Goal: Information Seeking & Learning: Learn about a topic

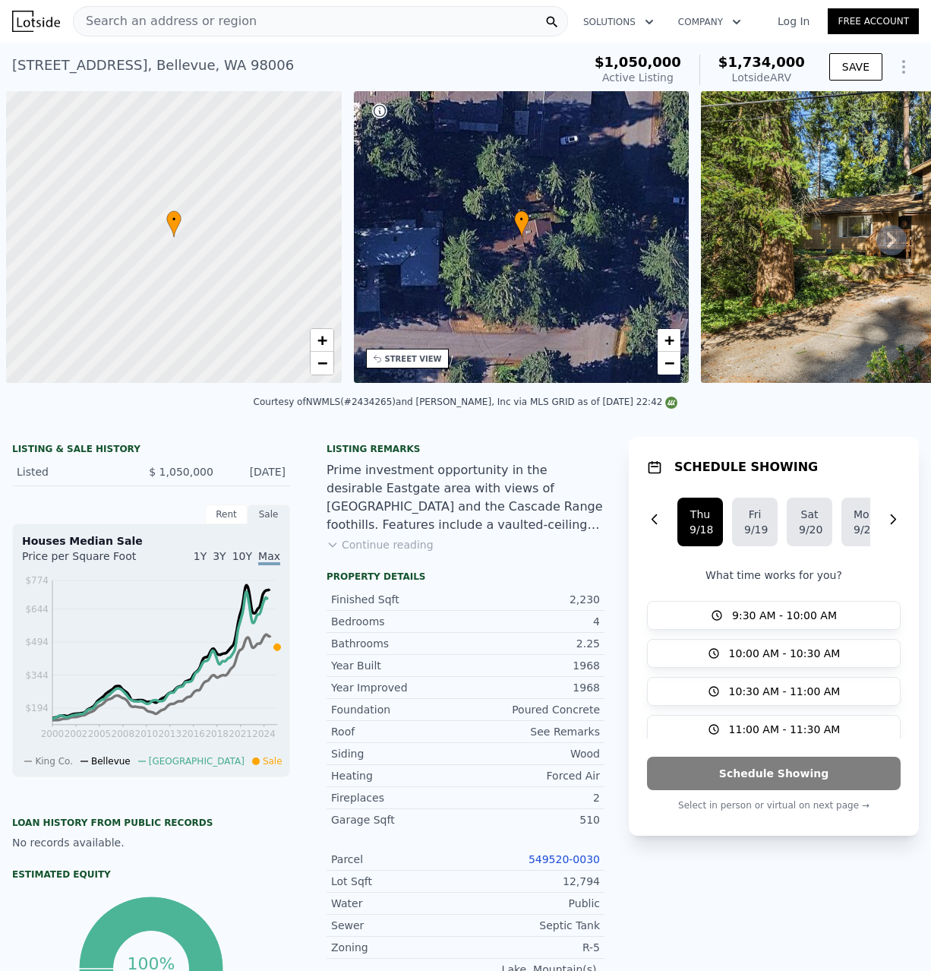
scroll to position [0, 6]
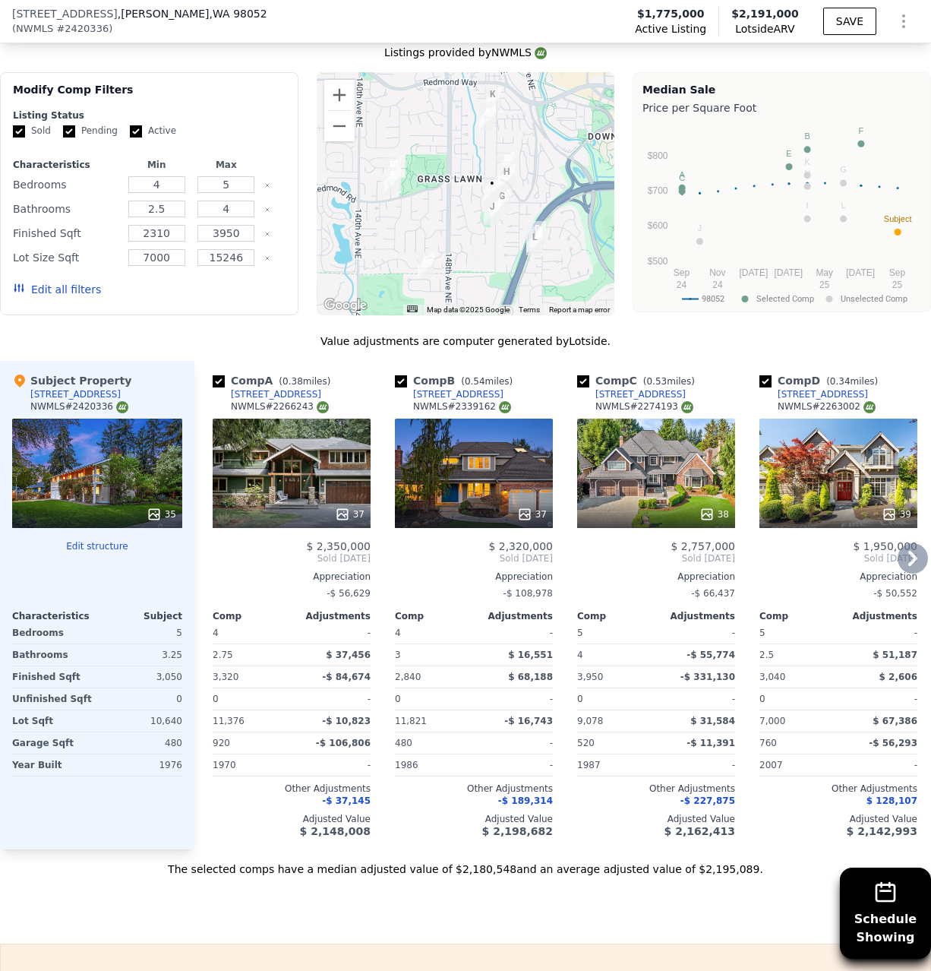
scroll to position [1355, 0]
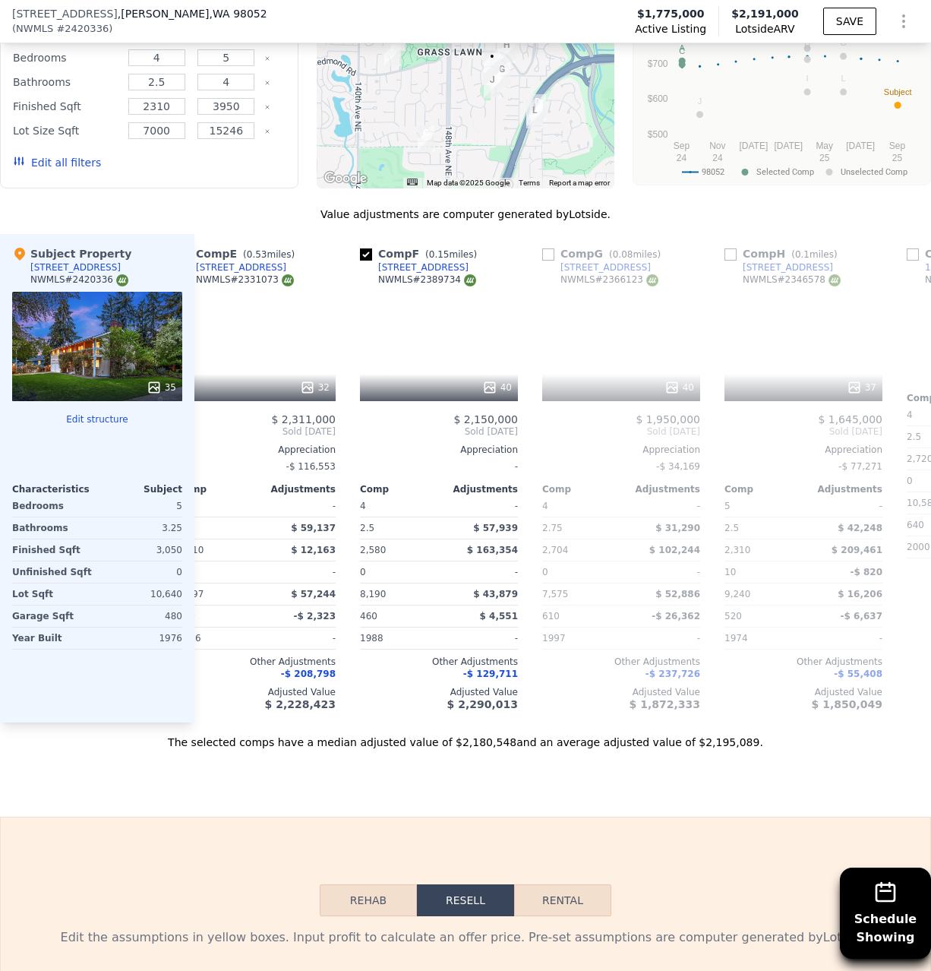
drag, startPoint x: 339, startPoint y: 248, endPoint x: 419, endPoint y: -27, distance: 285.8
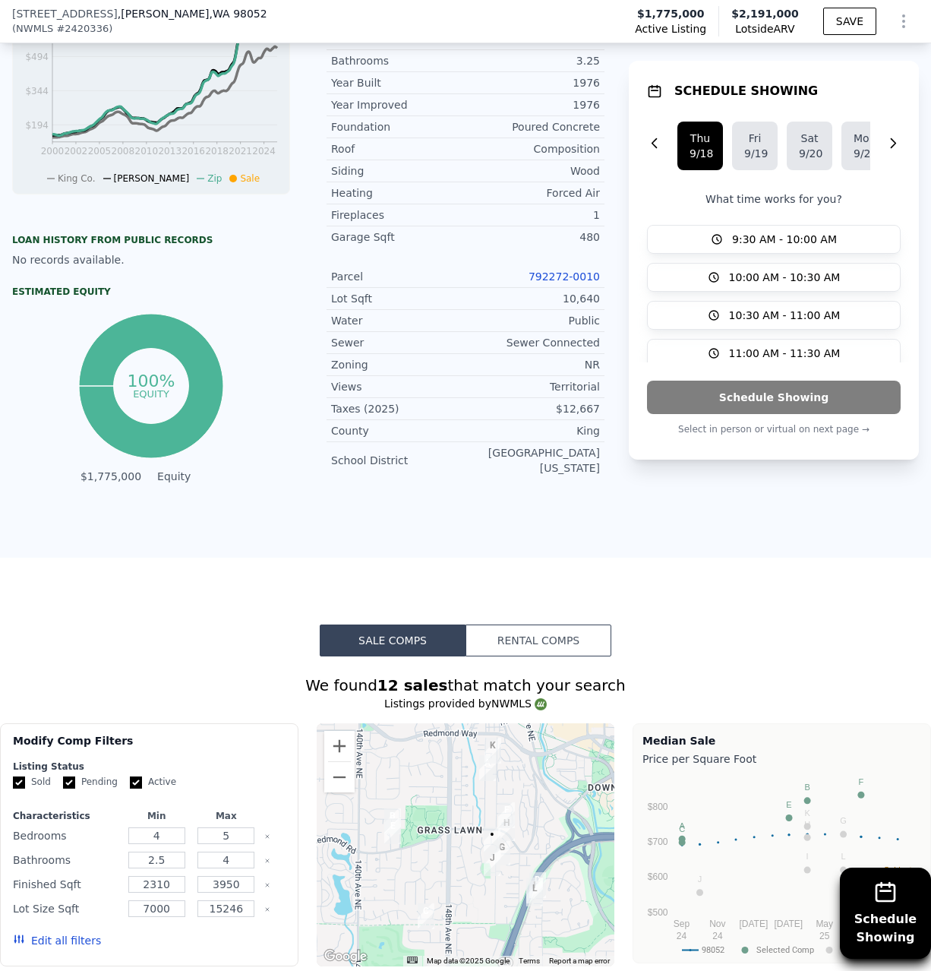
scroll to position [0, 0]
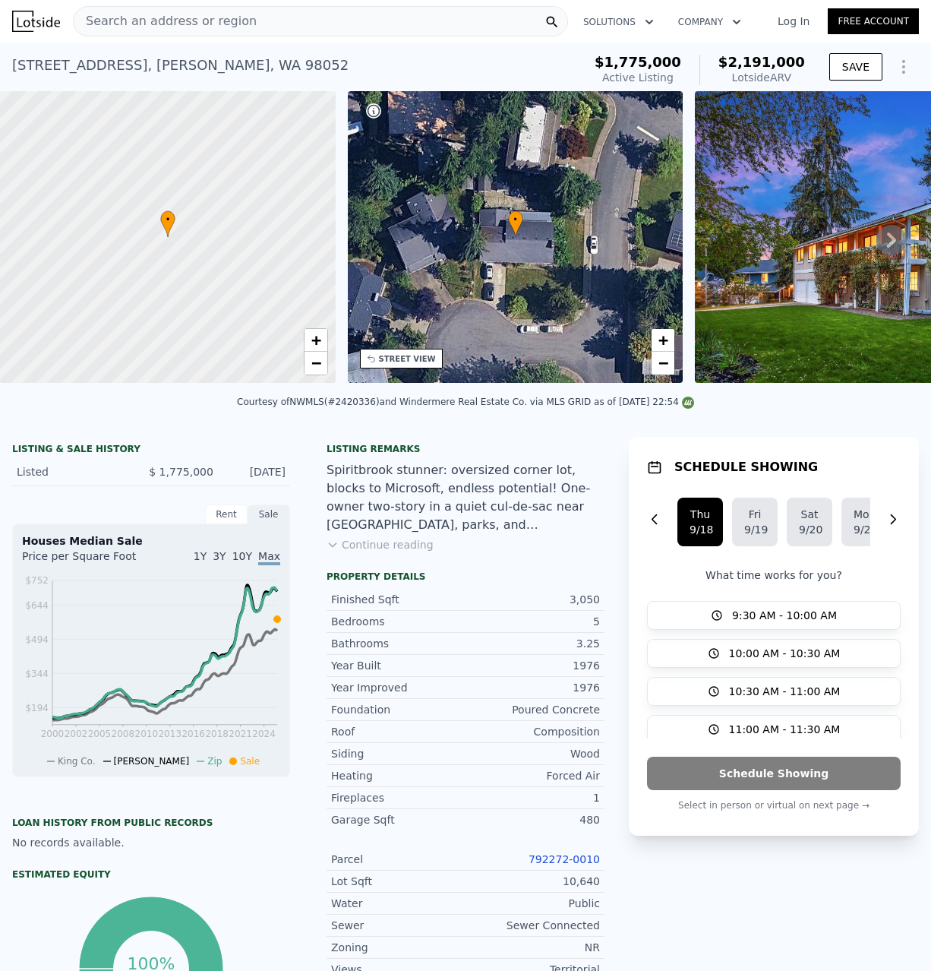
click at [606, 243] on div "• + −" at bounding box center [516, 237] width 336 height 292
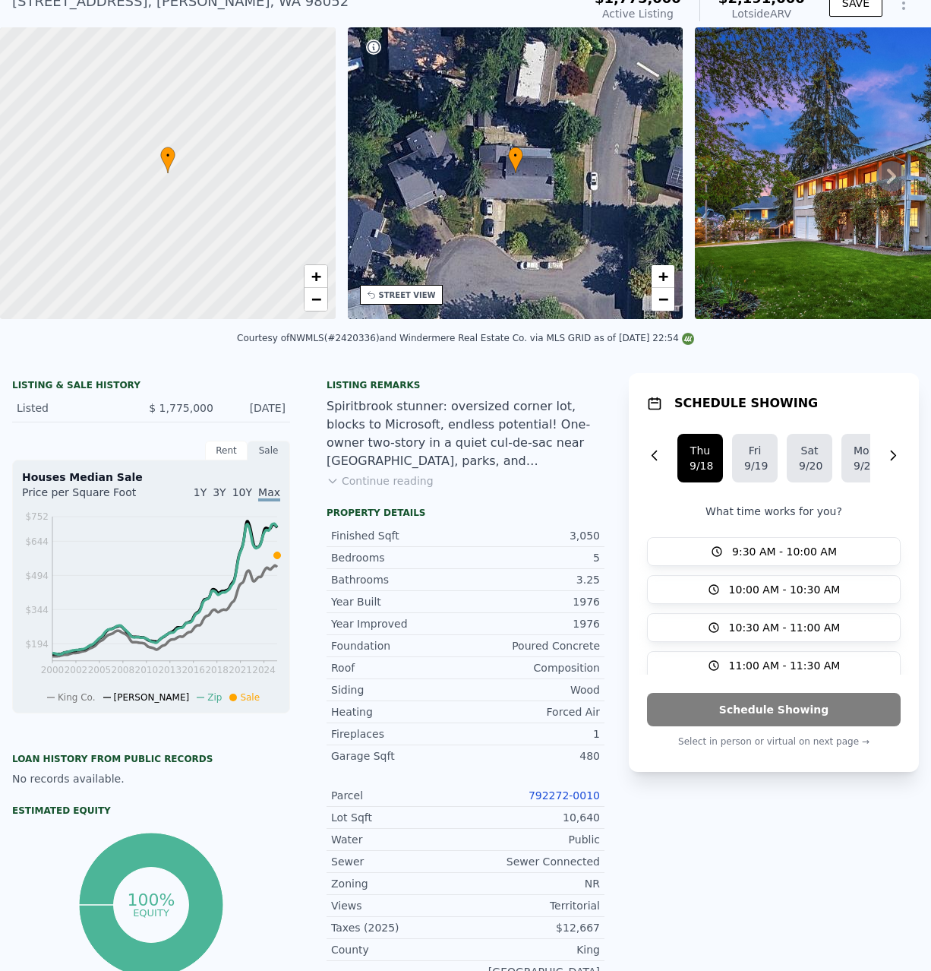
scroll to position [91, 0]
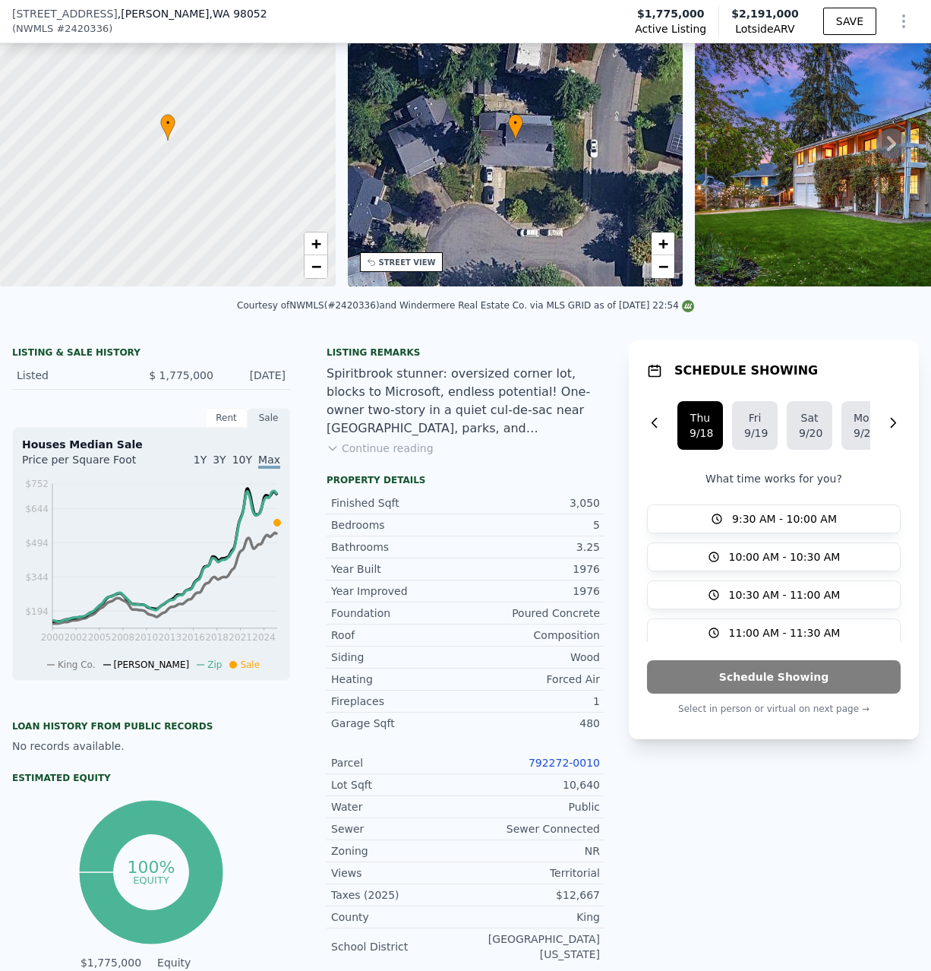
click at [767, 215] on img at bounding box center [914, 141] width 438 height 292
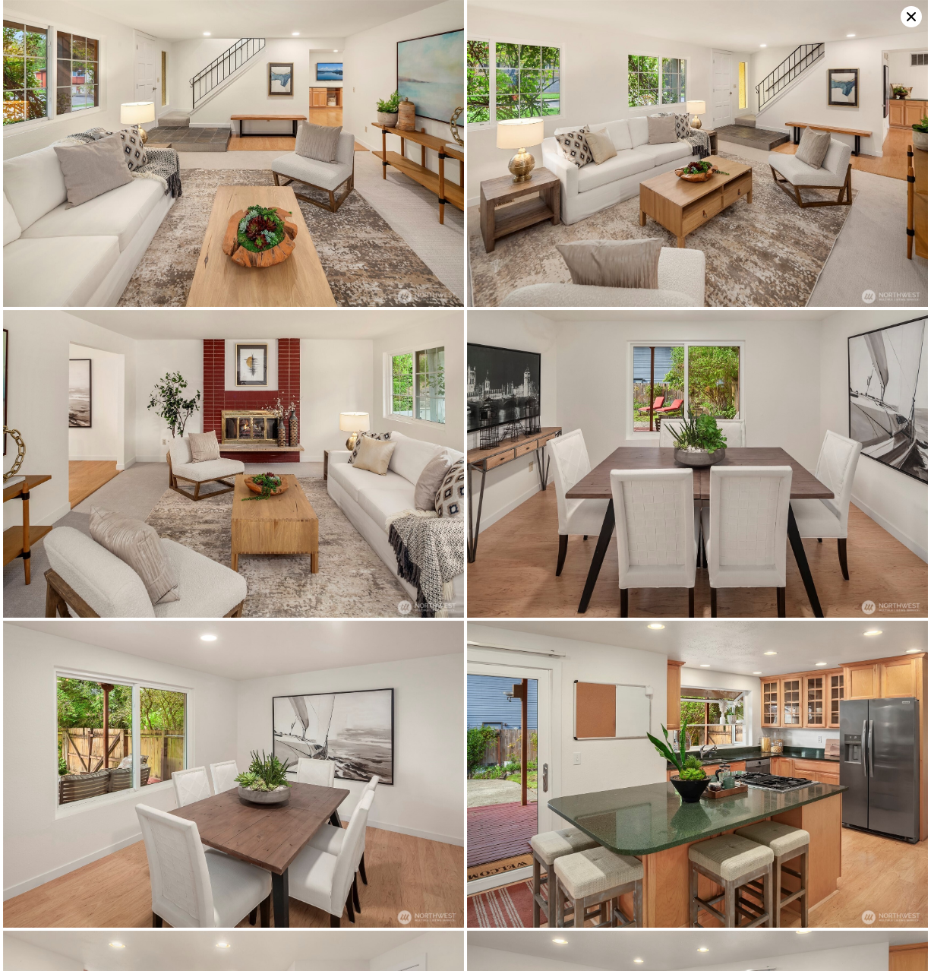
scroll to position [310, 0]
click at [659, 510] on img at bounding box center [697, 465] width 461 height 308
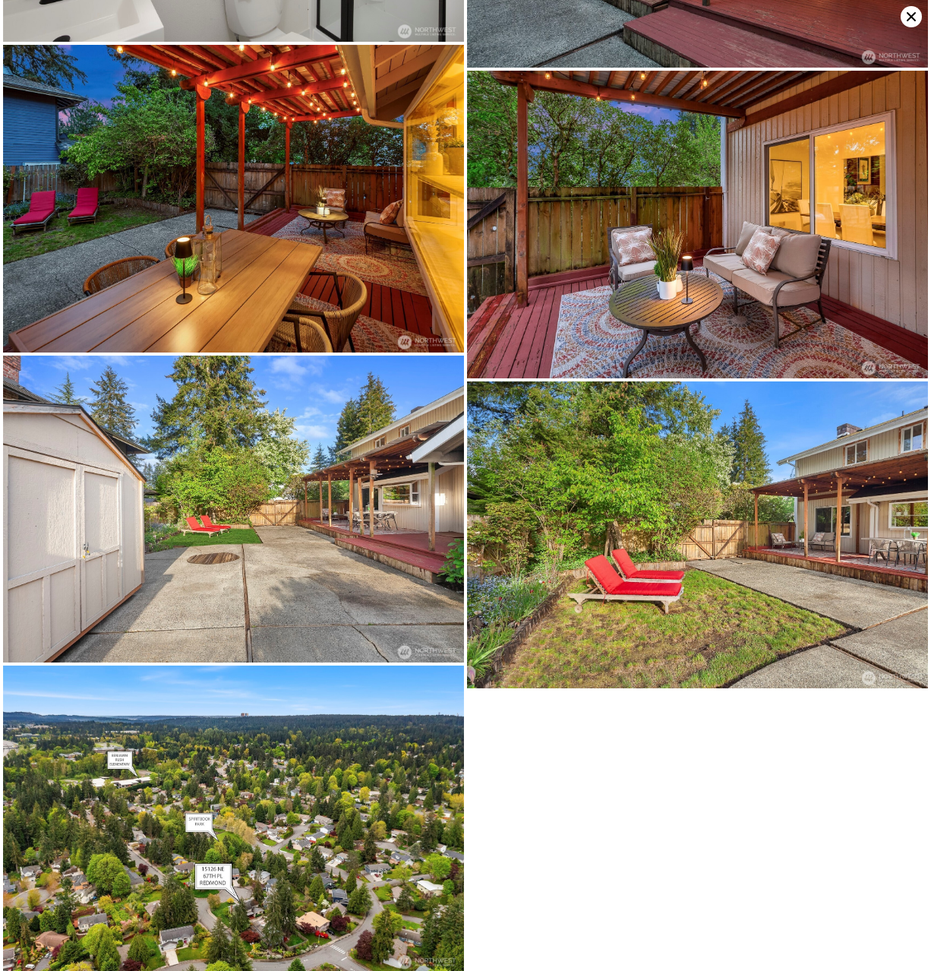
scroll to position [4612, 0]
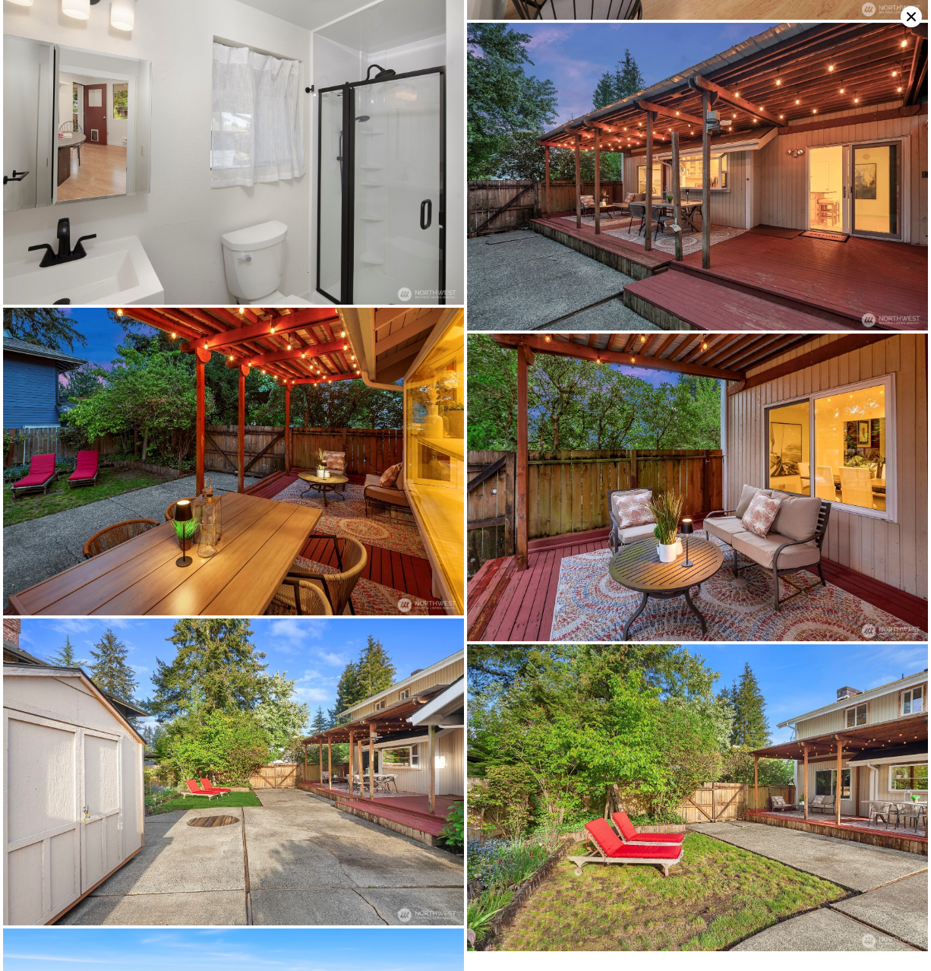
click at [365, 380] on img at bounding box center [233, 462] width 461 height 308
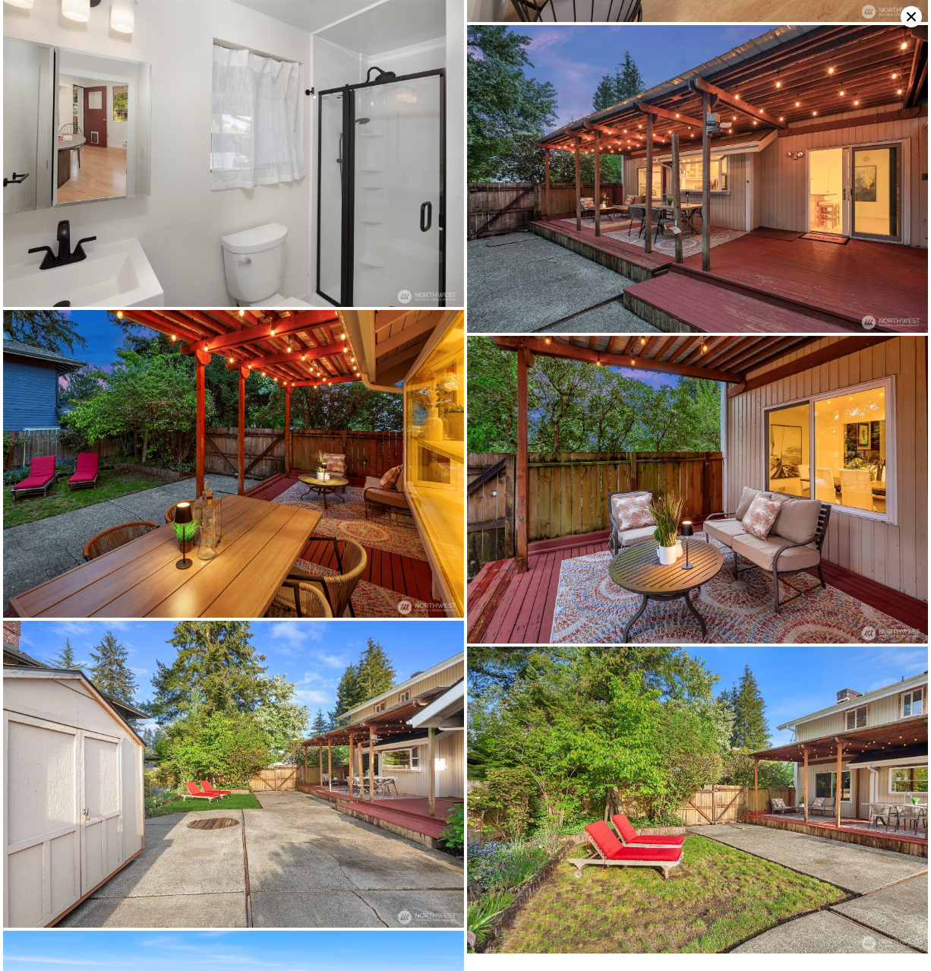
click at [336, 446] on img at bounding box center [233, 464] width 461 height 308
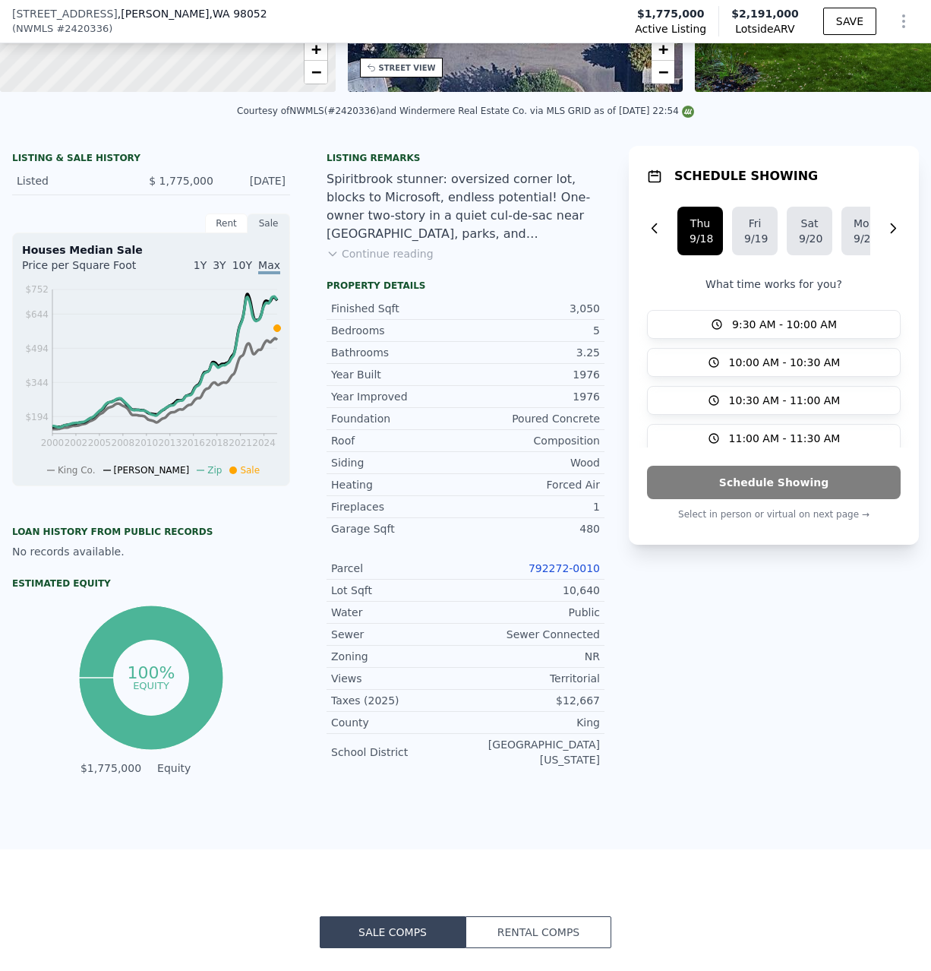
scroll to position [0, 0]
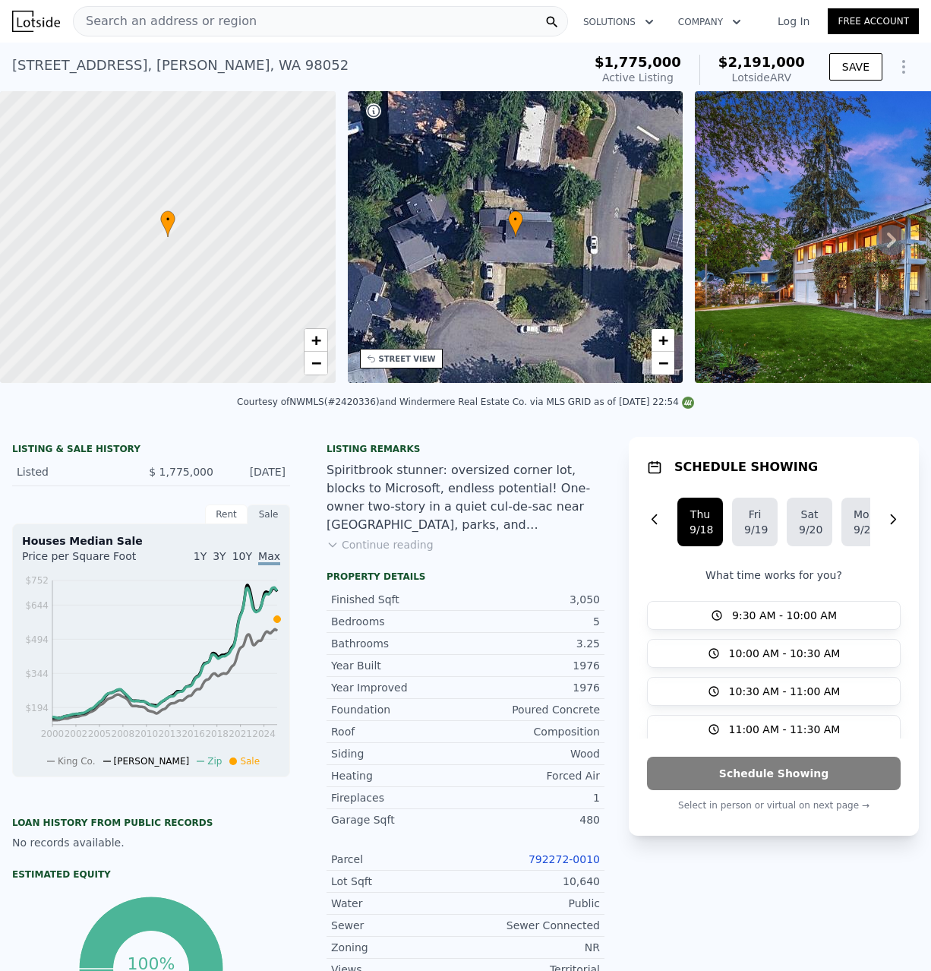
click at [538, 260] on div "• + −" at bounding box center [516, 237] width 336 height 292
click at [663, 346] on span "+" at bounding box center [664, 339] width 10 height 19
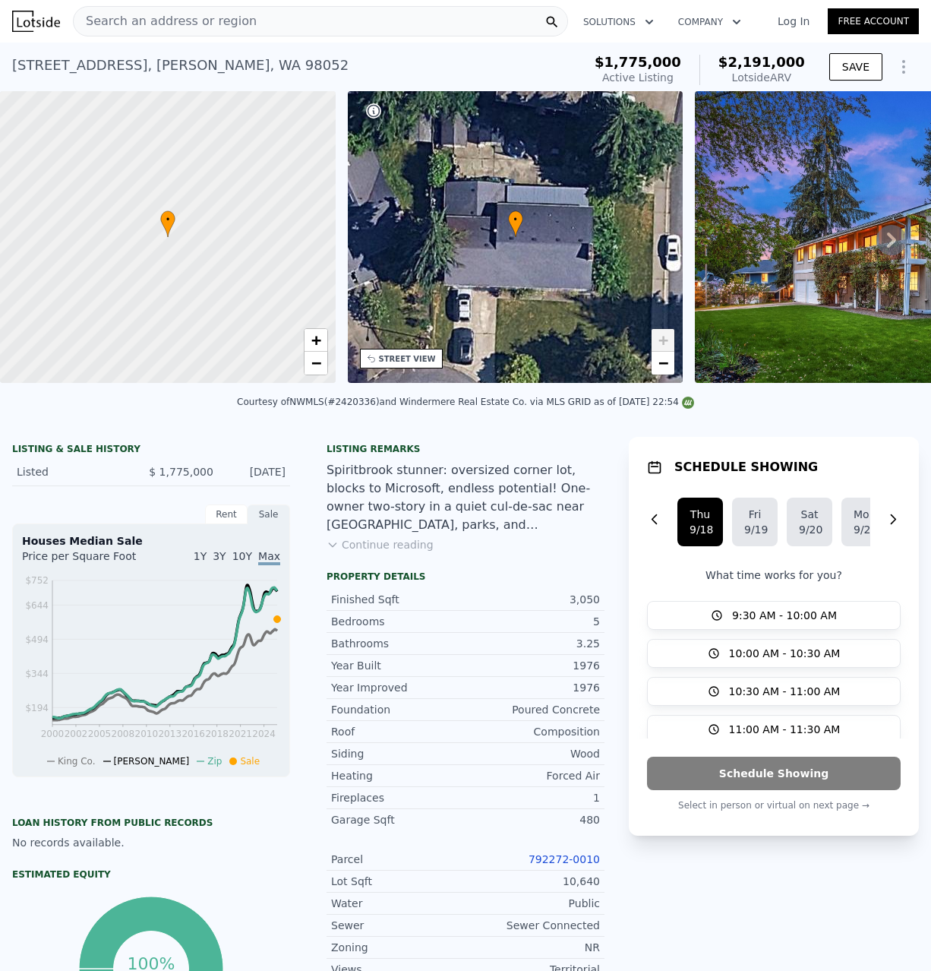
click at [663, 346] on span "+" at bounding box center [664, 339] width 10 height 19
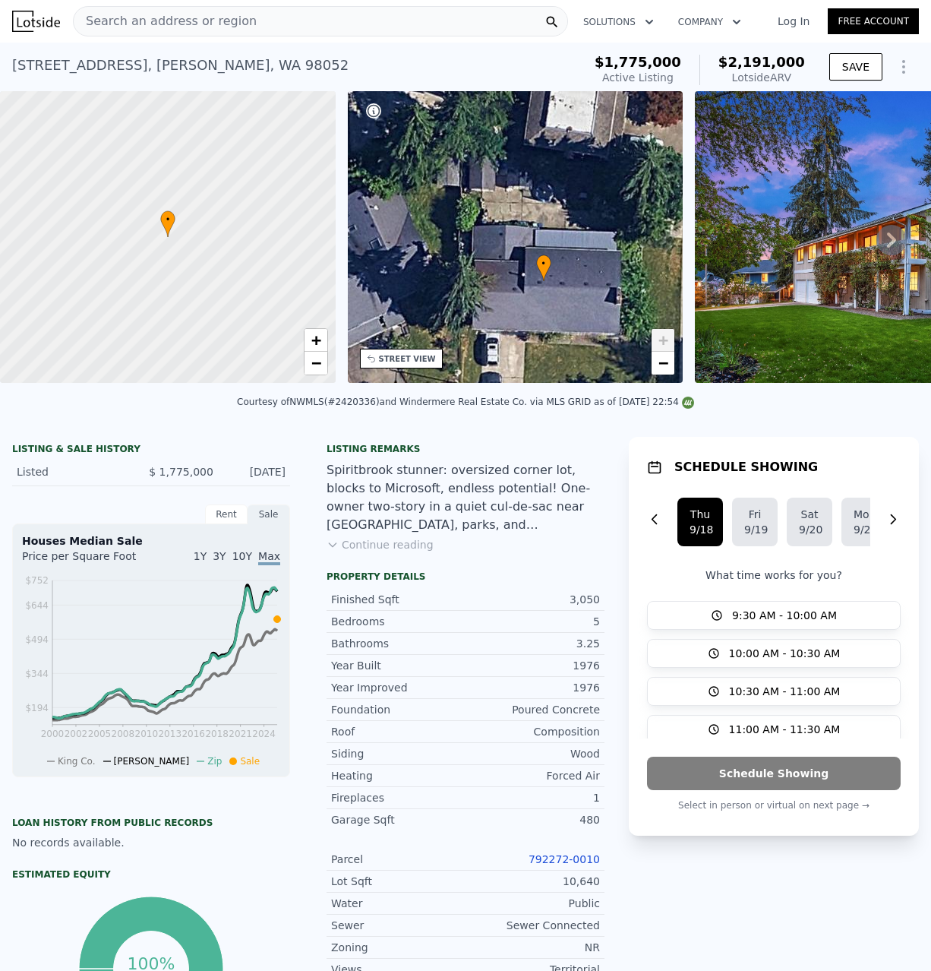
drag, startPoint x: 463, startPoint y: 245, endPoint x: 491, endPoint y: 289, distance: 52.3
click at [491, 289] on div "• + −" at bounding box center [516, 237] width 336 height 292
drag, startPoint x: 350, startPoint y: 400, endPoint x: 381, endPoint y: 398, distance: 30.4
click at [381, 398] on div "Courtesy of NWMLS (#2420336) and Windermere Real Estate Co. via MLS GRID as of …" at bounding box center [465, 402] width 457 height 11
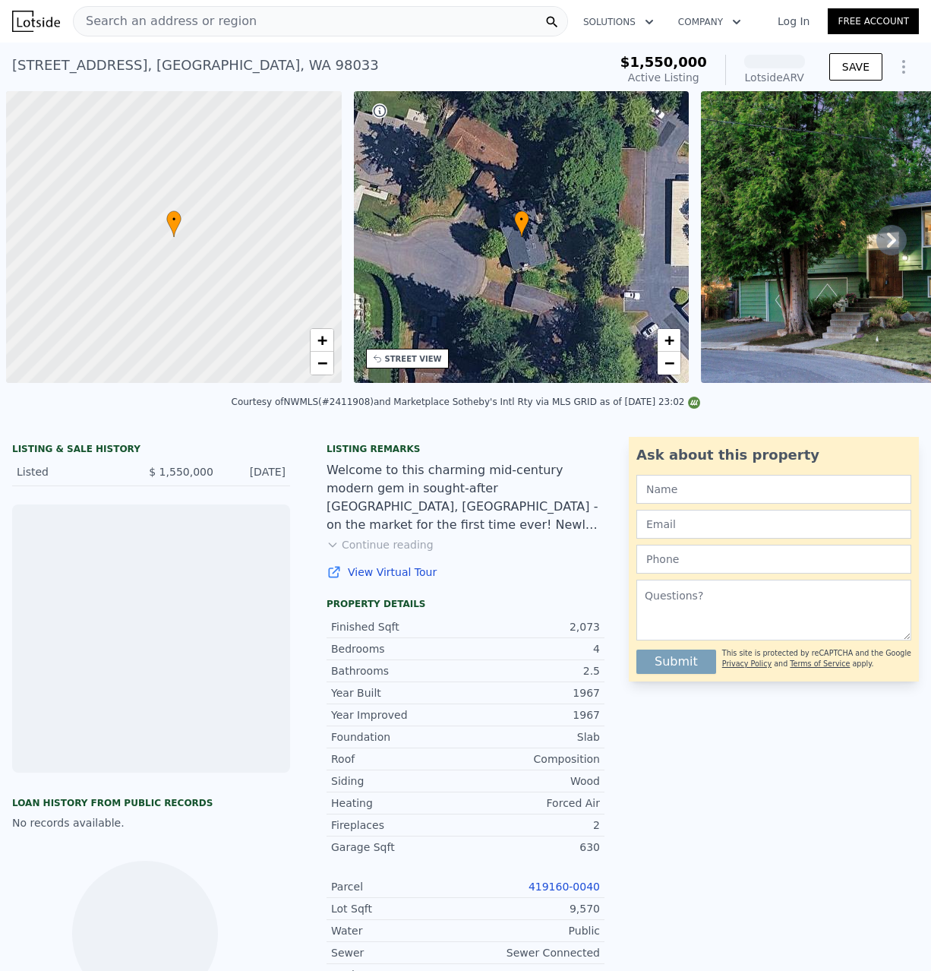
scroll to position [0, 6]
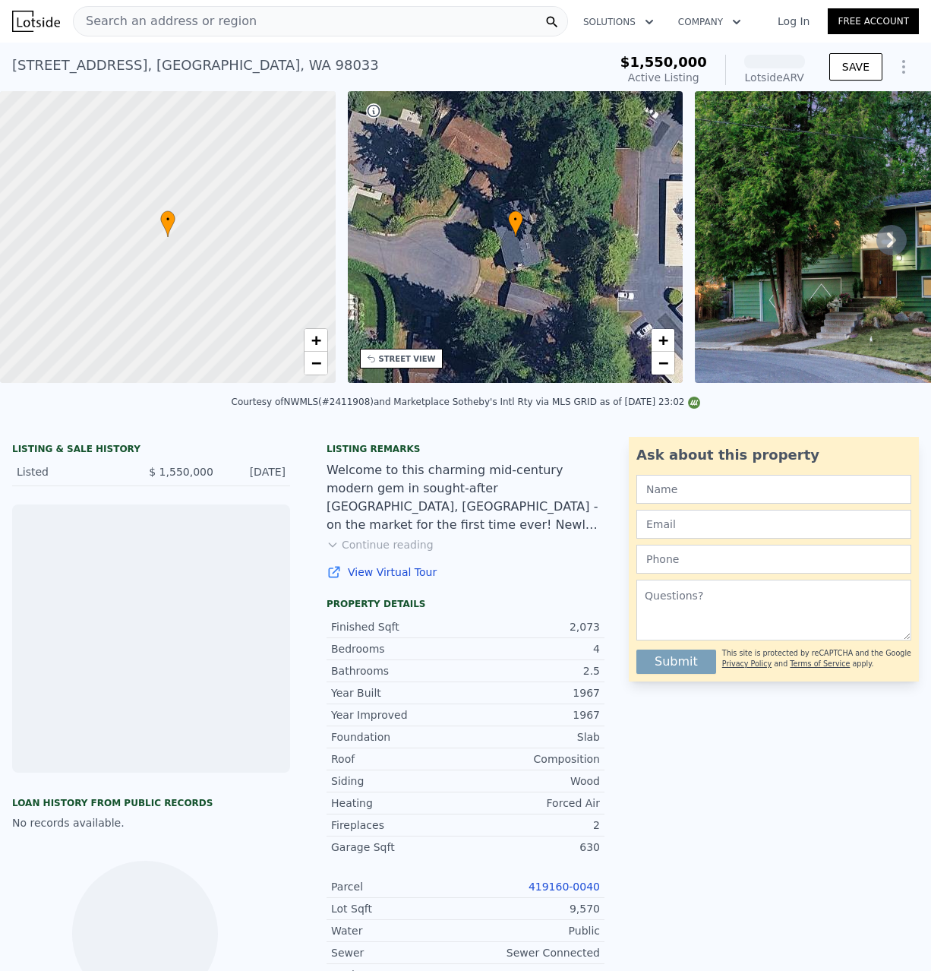
click at [909, 73] on icon "Show Options" at bounding box center [904, 67] width 18 height 18
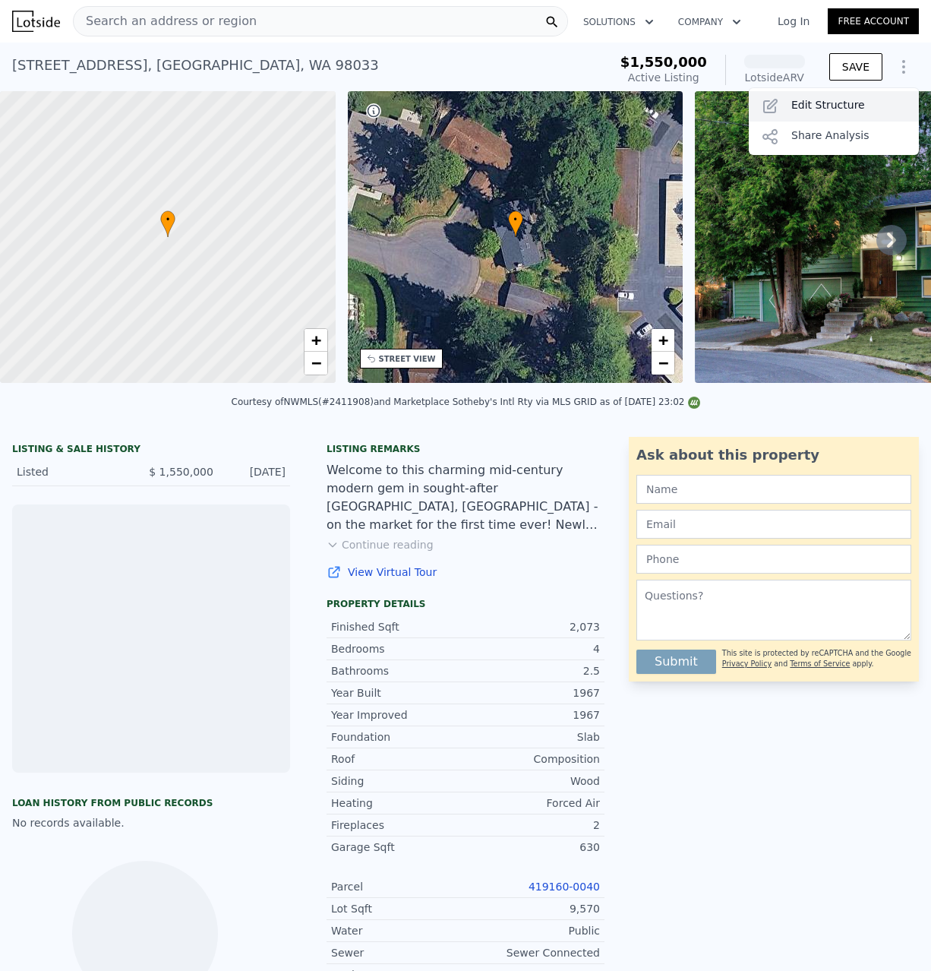
click at [839, 98] on div "Edit Structure" at bounding box center [834, 106] width 170 height 30
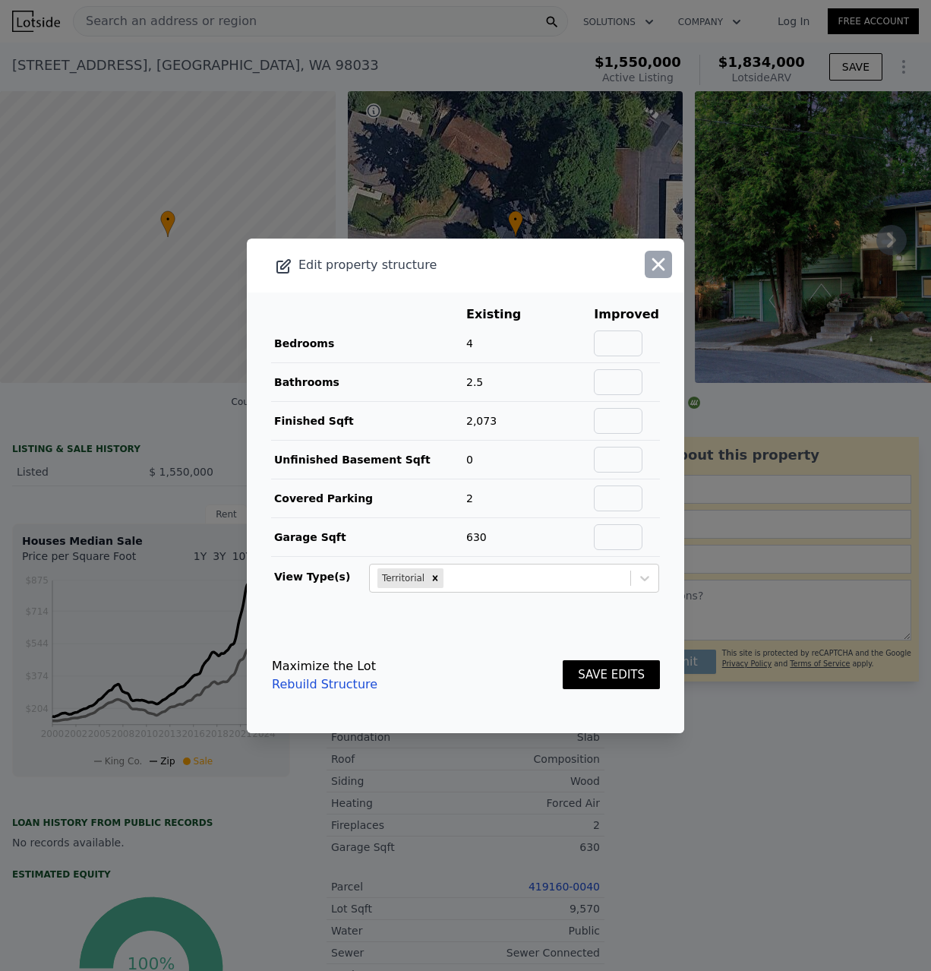
click at [653, 268] on icon "button" at bounding box center [658, 264] width 21 height 21
